Goal: Task Accomplishment & Management: Manage account settings

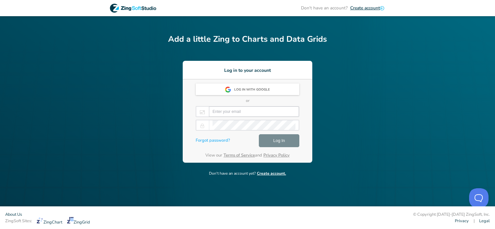
click at [233, 116] on input "email" at bounding box center [254, 112] width 83 height 10
type input "[PERSON_NAME][EMAIL_ADDRESS][PERSON_NAME][DOMAIN_NAME]"
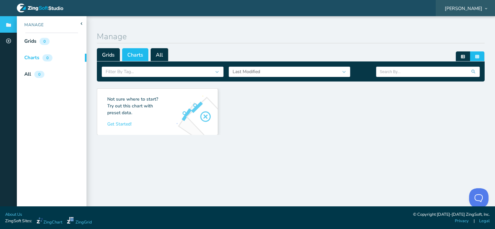
click at [474, 9] on span "[PERSON_NAME]" at bounding box center [464, 8] width 38 height 5
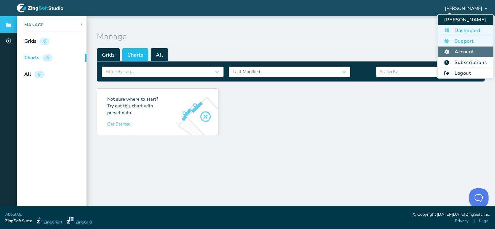
click at [472, 54] on li "Account" at bounding box center [465, 52] width 55 height 11
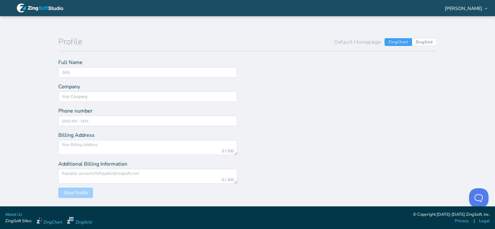
type input "[PERSON_NAME]"
type input "Secrétariat du Conseil du trésor"
type input "(418) 643 - 0875"
type textarea "[STREET_ADDRESS]"
type textarea "[PERSON_NAME][EMAIL_ADDRESS][PERSON_NAME][DOMAIN_NAME]"
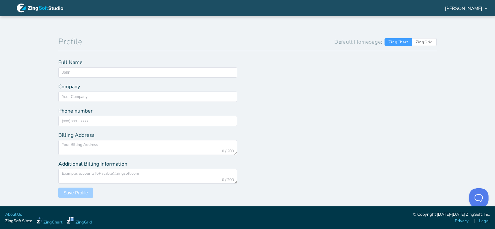
type input "[PERSON_NAME][EMAIL_ADDRESS][PERSON_NAME][DOMAIN_NAME]"
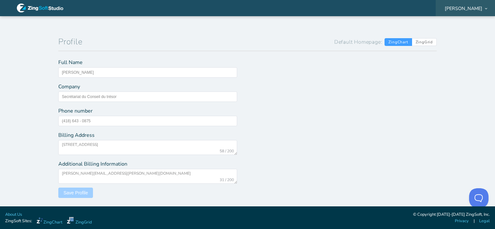
click at [468, 10] on span "[PERSON_NAME]" at bounding box center [464, 8] width 38 height 5
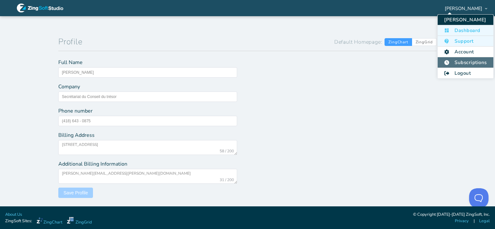
click at [470, 62] on li "Subscriptions" at bounding box center [465, 62] width 55 height 11
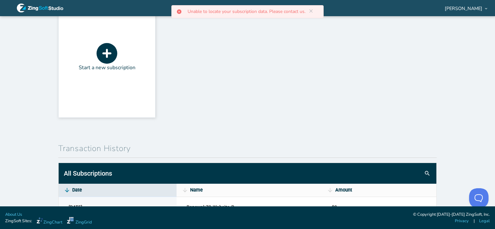
scroll to position [333, 0]
